Goal: Information Seeking & Learning: Learn about a topic

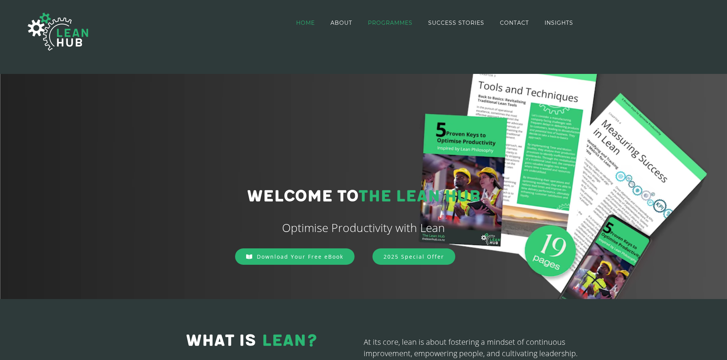
click at [391, 22] on span "PROGRAMMES" at bounding box center [390, 22] width 45 height 5
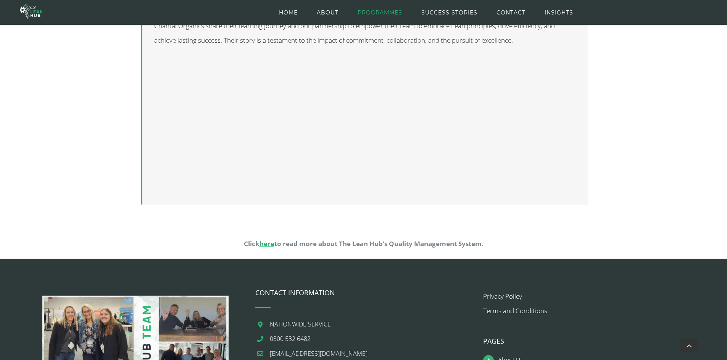
scroll to position [763, 0]
